Goal: Communication & Community: Answer question/provide support

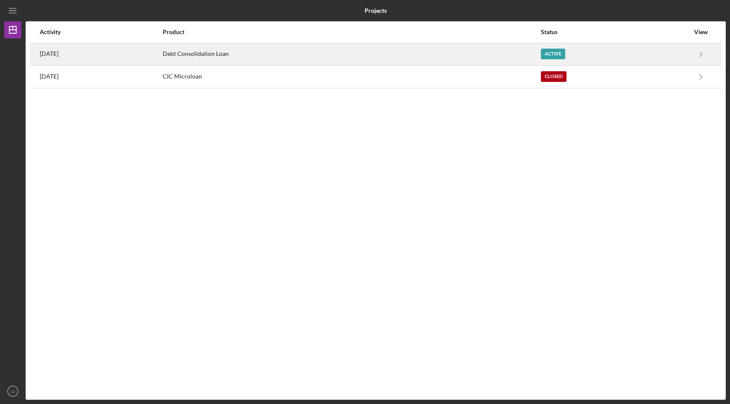
click at [240, 53] on div "Debt Consolidation Loan" at bounding box center [351, 54] width 377 height 21
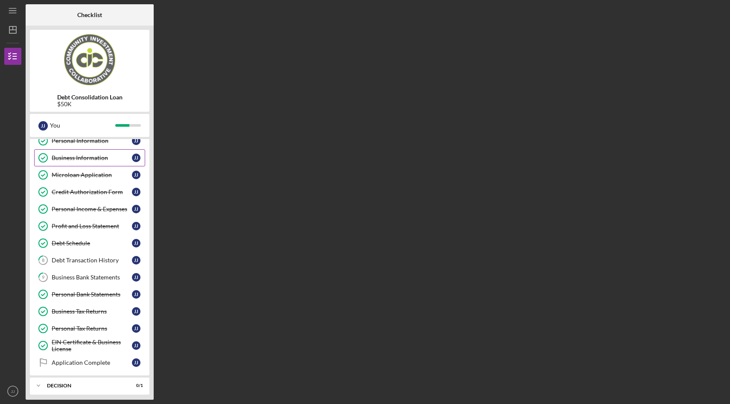
scroll to position [47, 0]
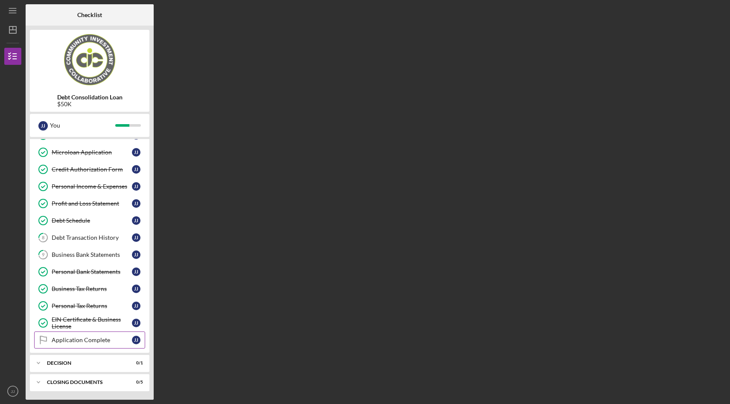
click at [103, 342] on div "Application Complete" at bounding box center [92, 340] width 80 height 7
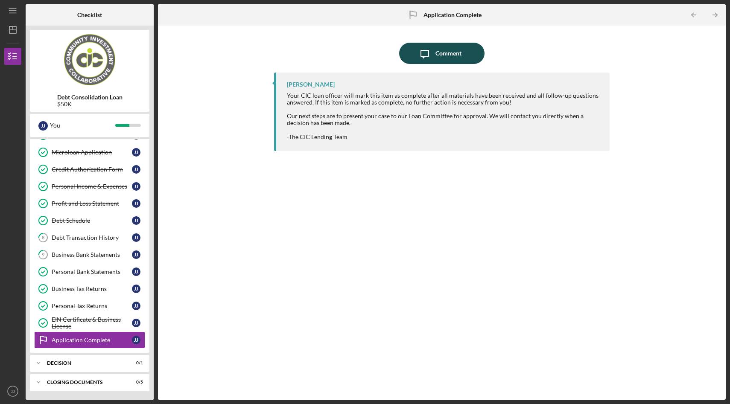
click at [431, 44] on icon "Icon/Message" at bounding box center [424, 53] width 21 height 21
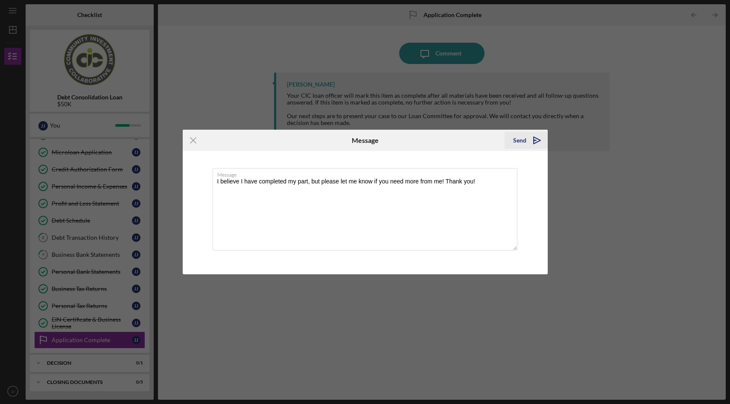
type textarea "I believe I have completed my part, but please let me know if you need more fro…"
click at [519, 143] on div "Send" at bounding box center [519, 140] width 13 height 17
